Goal: Information Seeking & Learning: Learn about a topic

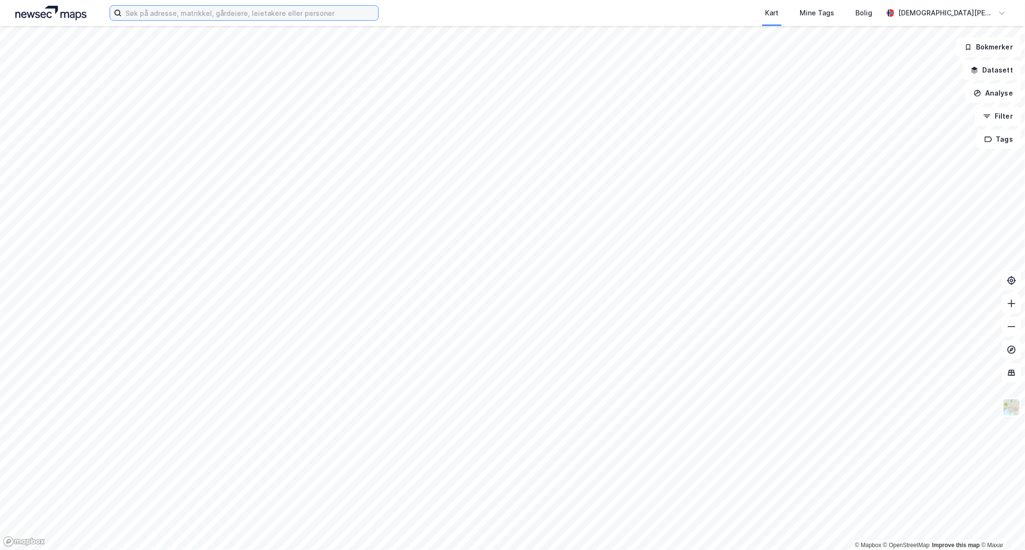
click at [203, 9] on input at bounding box center [250, 13] width 257 height 14
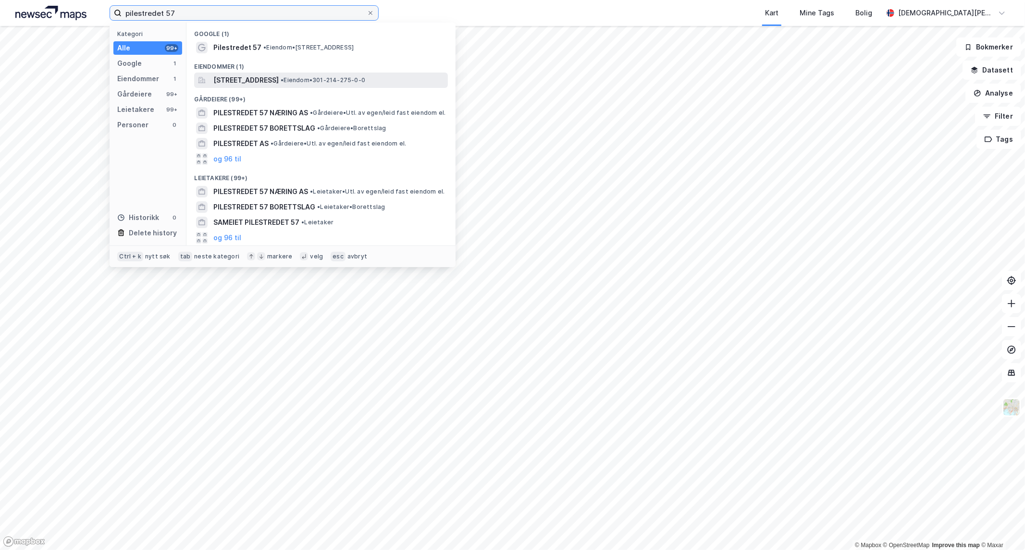
type input "pilestredet 57"
click at [277, 76] on span "[STREET_ADDRESS]" at bounding box center [245, 80] width 65 height 12
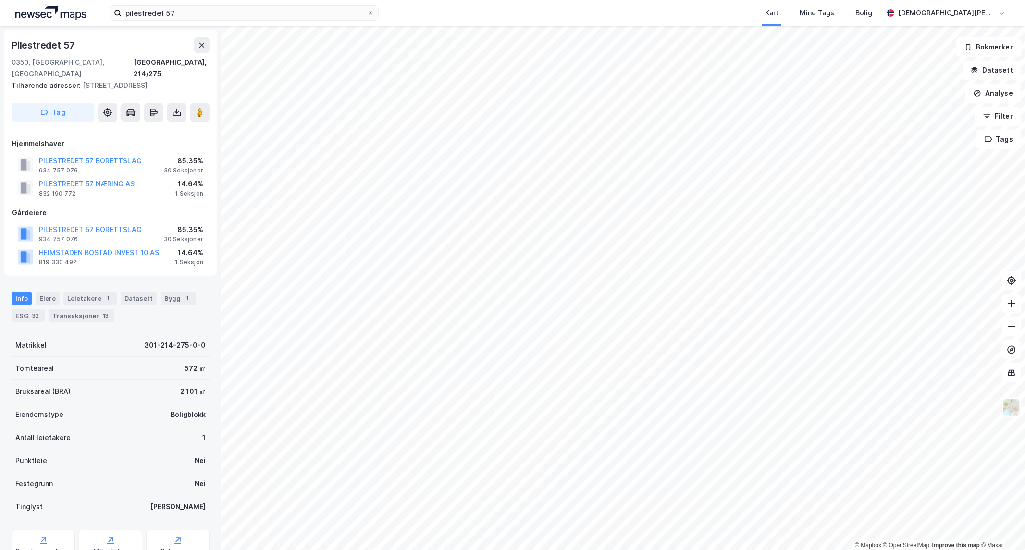
click at [100, 295] on div "Info [PERSON_NAME] 1 Datasett Bygg 1 ESG 32 Transaksjoner 13" at bounding box center [111, 307] width 198 height 31
click at [101, 311] on div "13" at bounding box center [106, 316] width 10 height 10
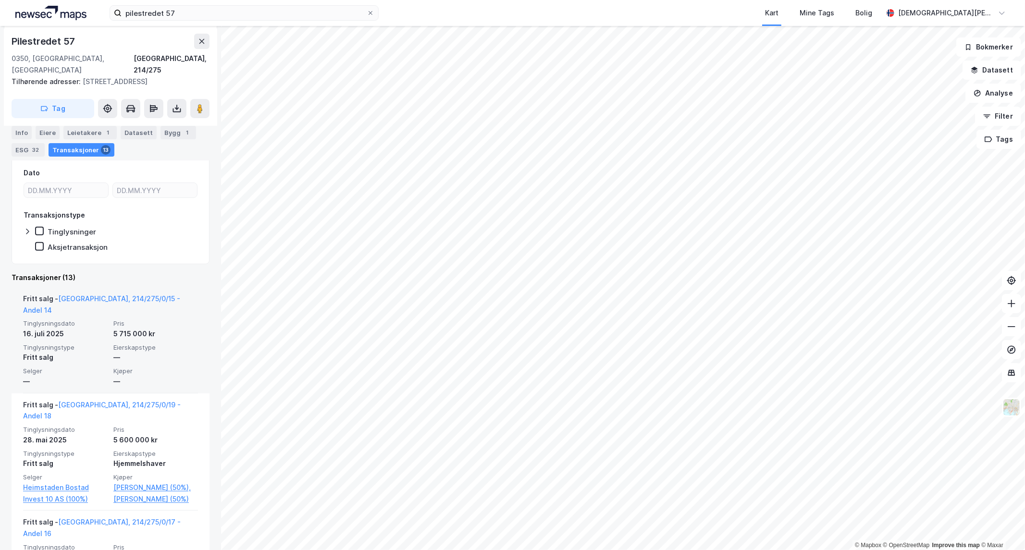
scroll to position [107, 0]
